Goal: Navigation & Orientation: Find specific page/section

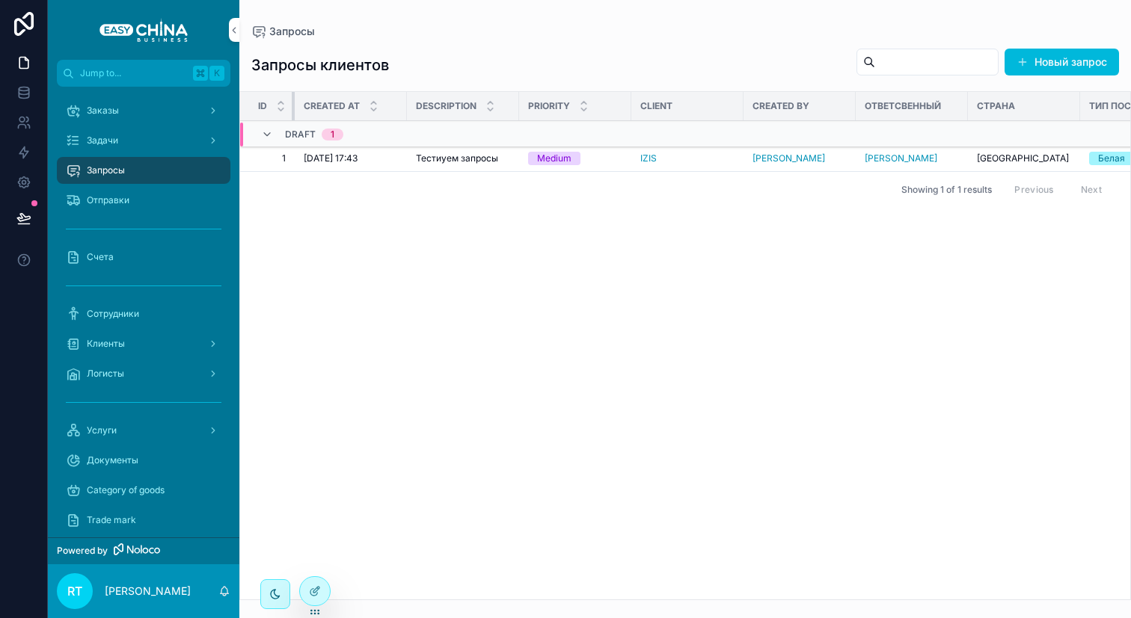
drag, startPoint x: 349, startPoint y: 101, endPoint x: 257, endPoint y: 101, distance: 92.0
click at [257, 101] on th "Id" at bounding box center [267, 106] width 55 height 29
drag, startPoint x: 1075, startPoint y: 111, endPoint x: 1057, endPoint y: 111, distance: 18.7
click at [1057, 111] on div "Страна" at bounding box center [1024, 106] width 112 height 24
drag, startPoint x: 1078, startPoint y: 105, endPoint x: 1025, endPoint y: 104, distance: 53.1
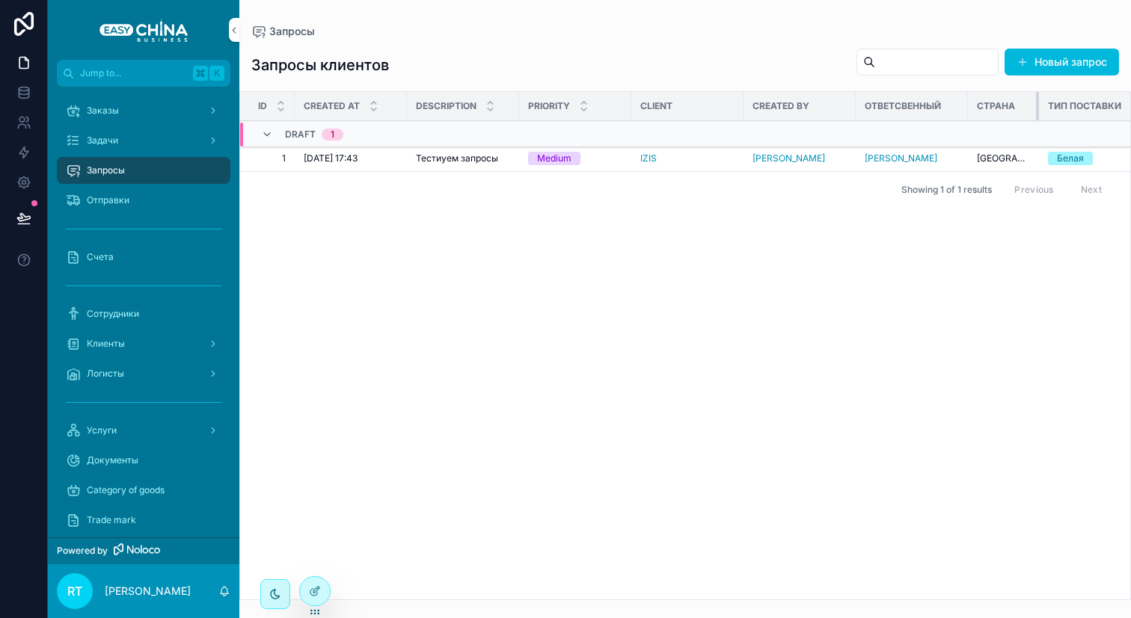
click at [1036, 104] on div "scrollable content" at bounding box center [1039, 106] width 6 height 28
click at [145, 209] on div "Отправки" at bounding box center [144, 200] width 156 height 24
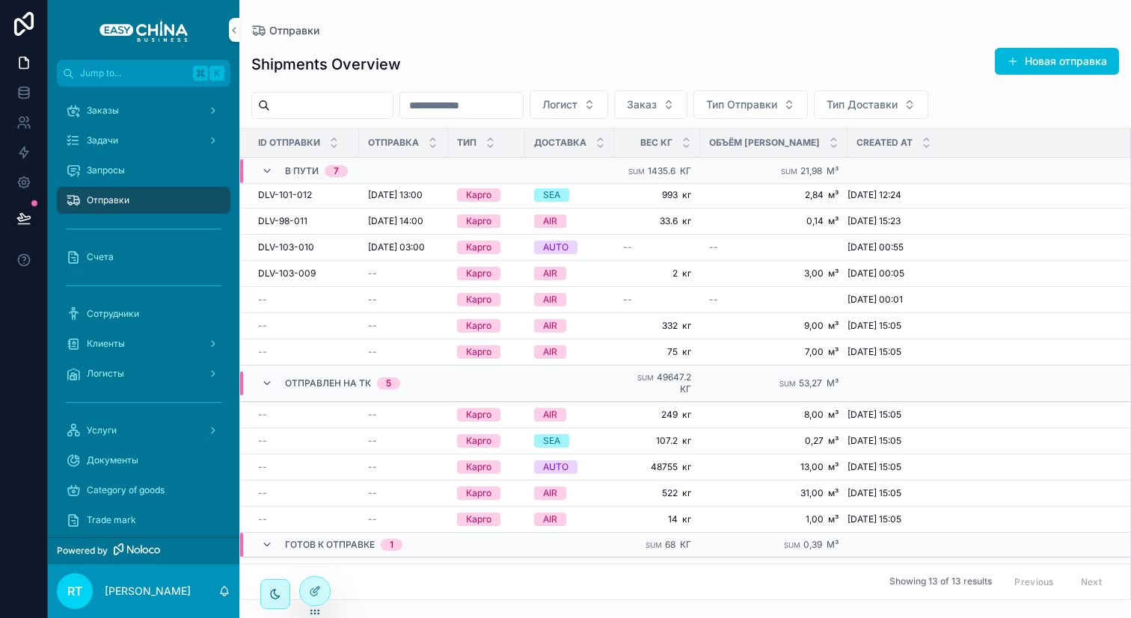
scroll to position [38, 0]
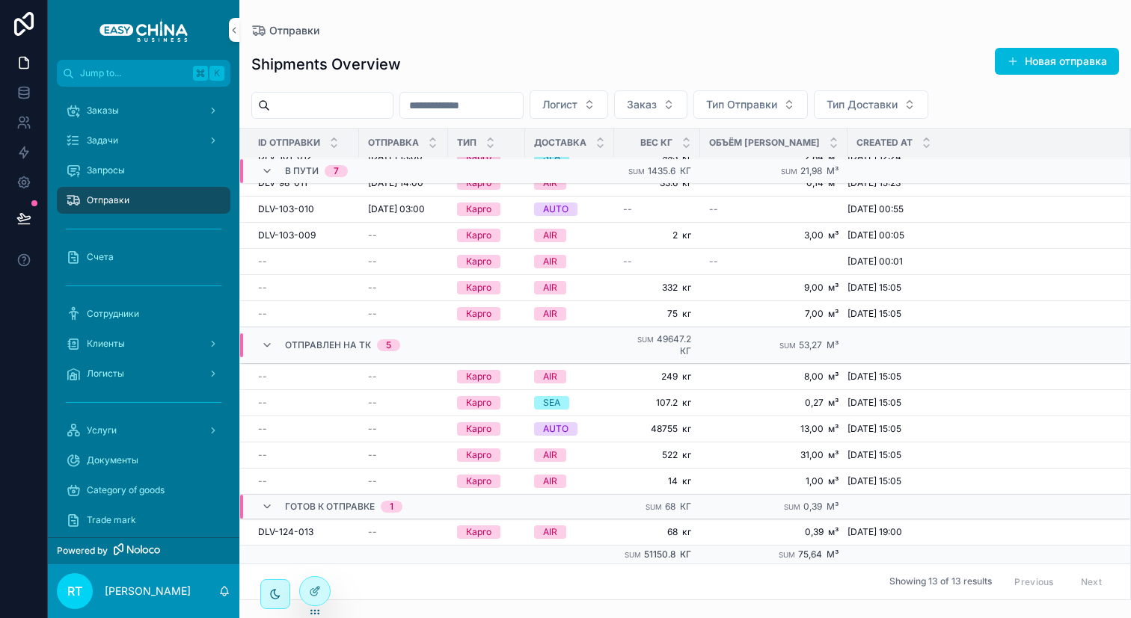
click at [109, 159] on div "Запросы" at bounding box center [144, 171] width 156 height 24
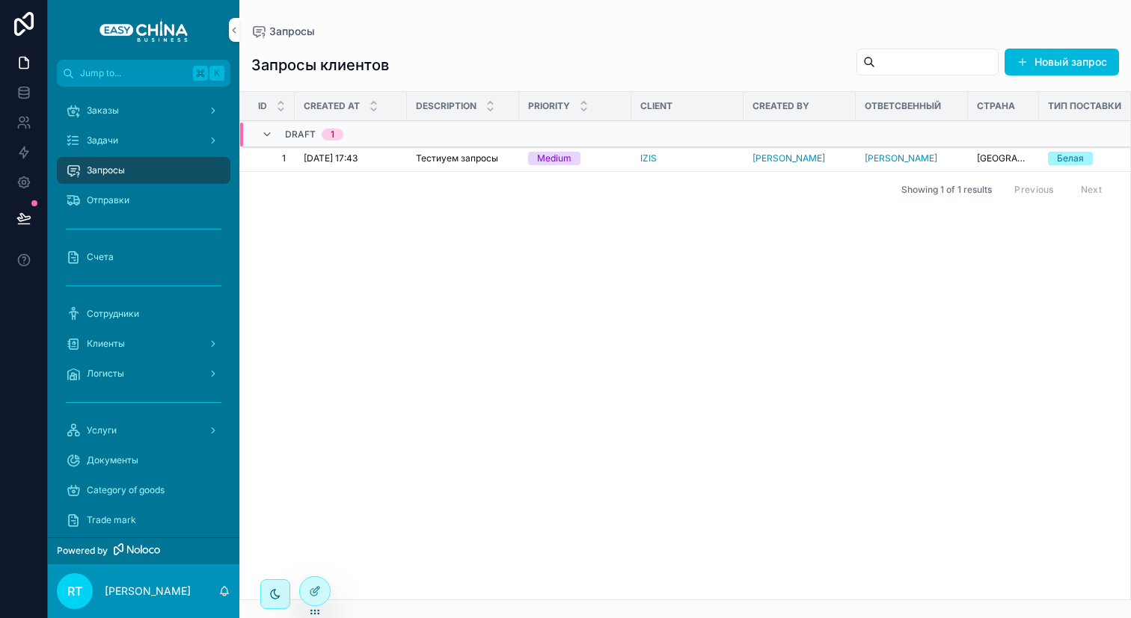
click at [173, 139] on div "Задачи" at bounding box center [144, 141] width 156 height 24
